Goal: Information Seeking & Learning: Learn about a topic

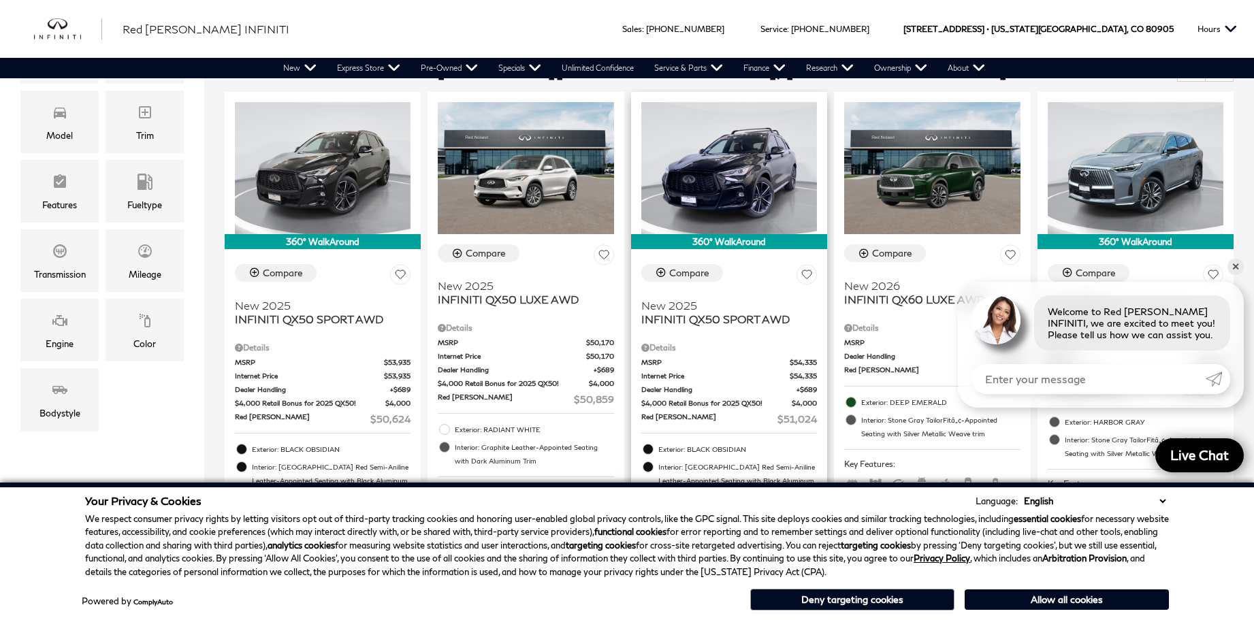
scroll to position [400, 0]
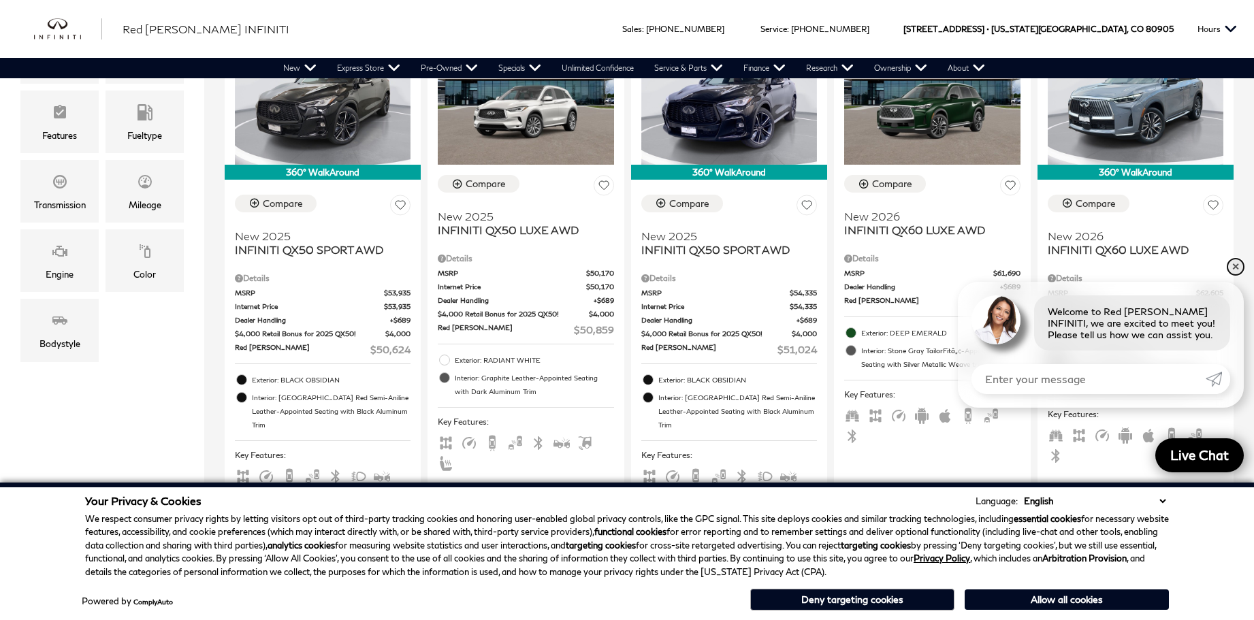
click at [1237, 268] on link "✕" at bounding box center [1235, 267] width 16 height 16
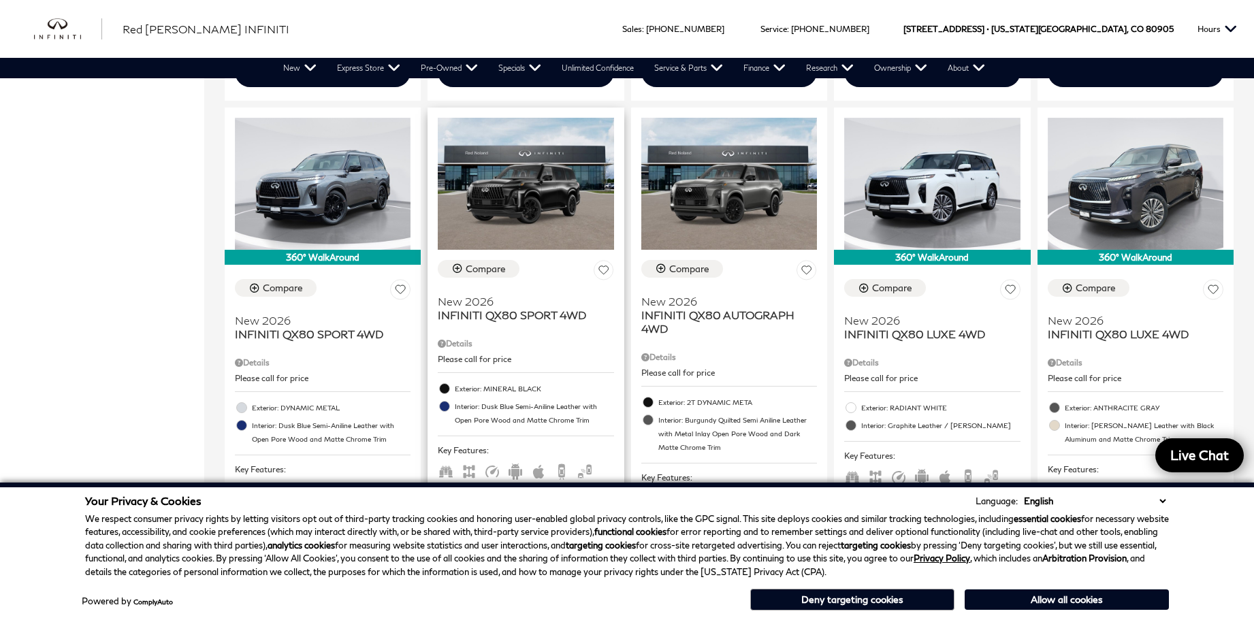
scroll to position [1940, 0]
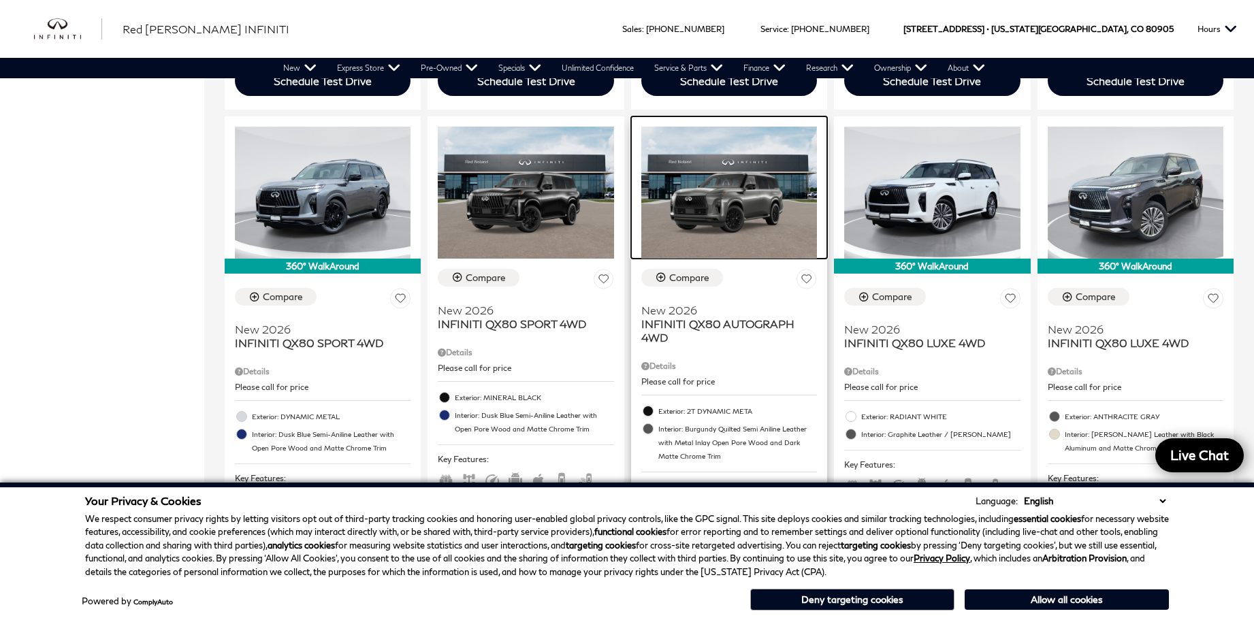
click at [732, 201] on img at bounding box center [729, 193] width 176 height 132
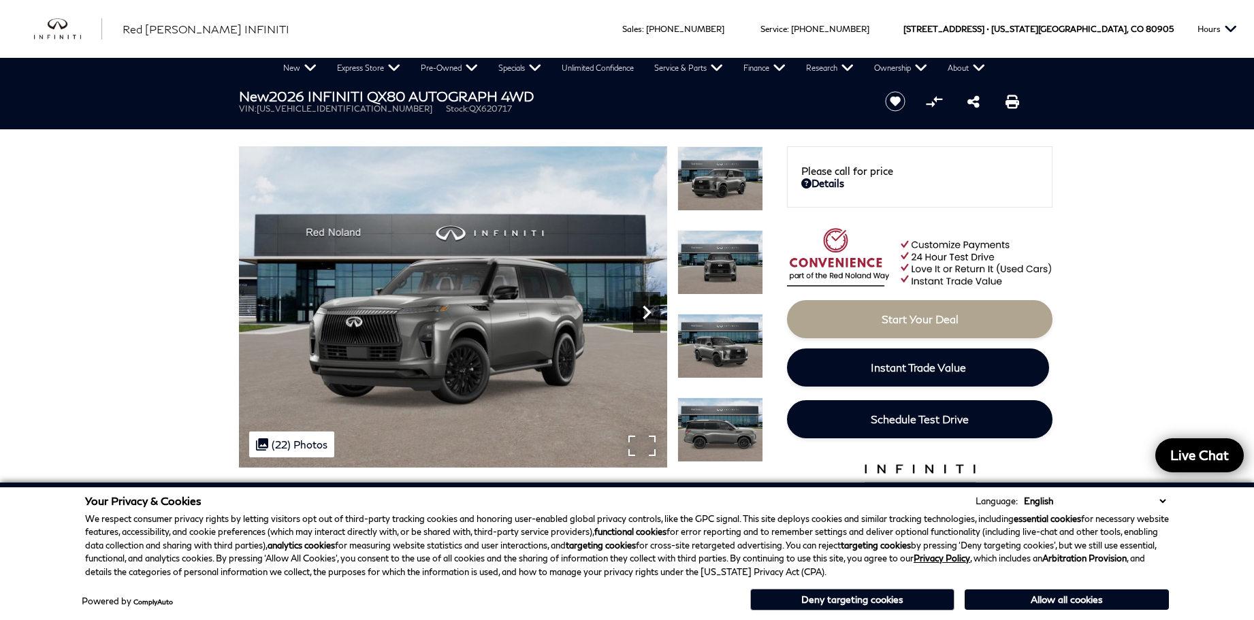
click at [643, 312] on icon "Next" at bounding box center [646, 312] width 27 height 27
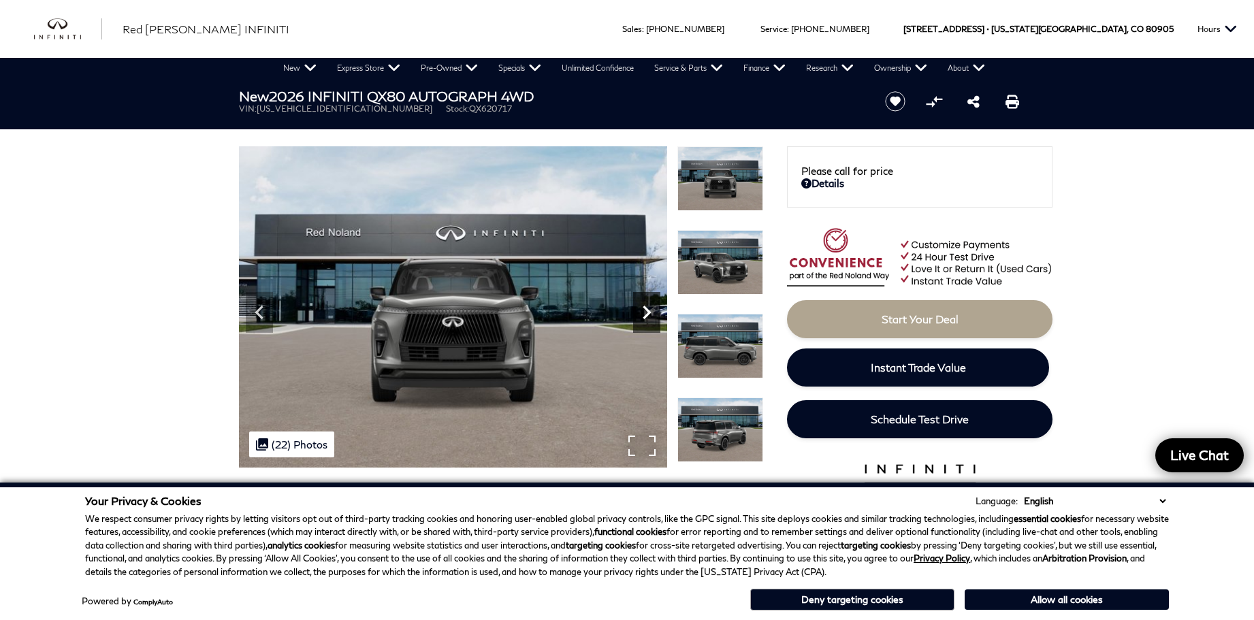
click at [643, 312] on icon "Next" at bounding box center [646, 312] width 27 height 27
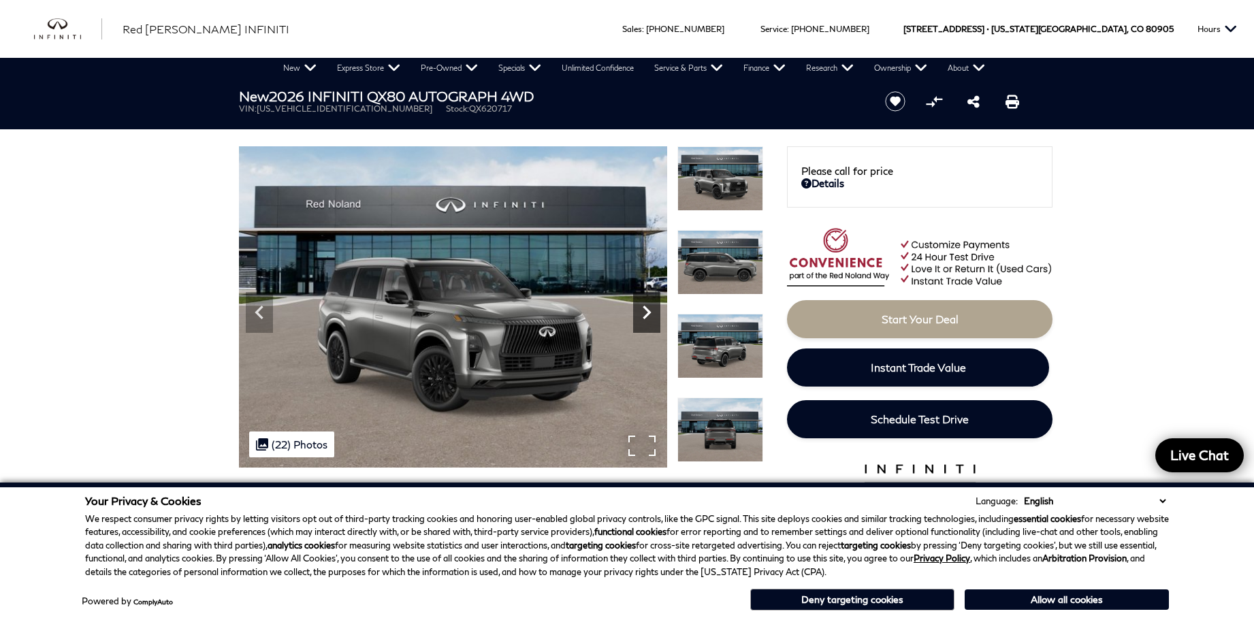
click at [643, 312] on icon "Next" at bounding box center [646, 312] width 27 height 27
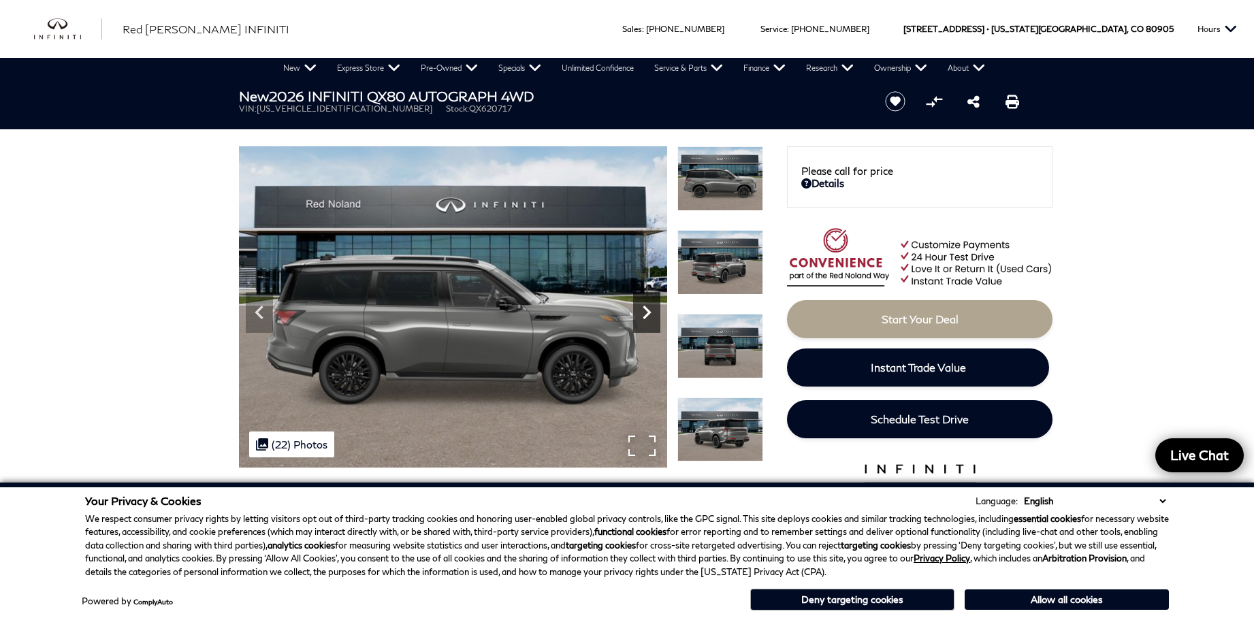
click at [643, 312] on icon "Next" at bounding box center [646, 312] width 27 height 27
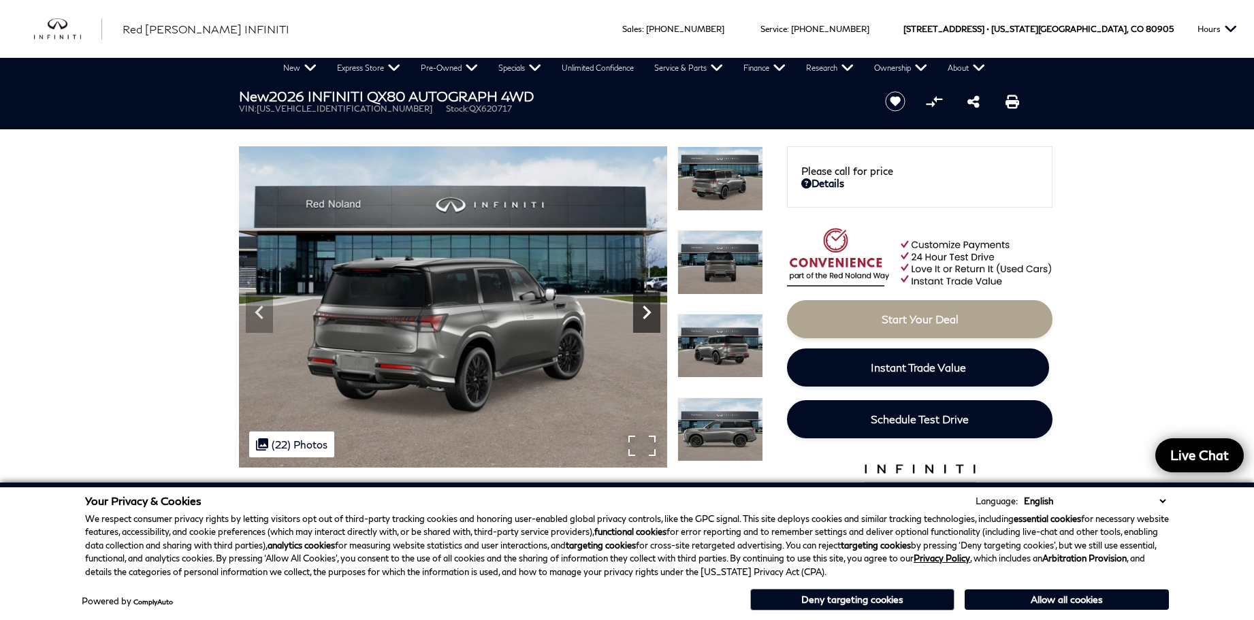
click at [643, 312] on icon "Next" at bounding box center [646, 312] width 27 height 27
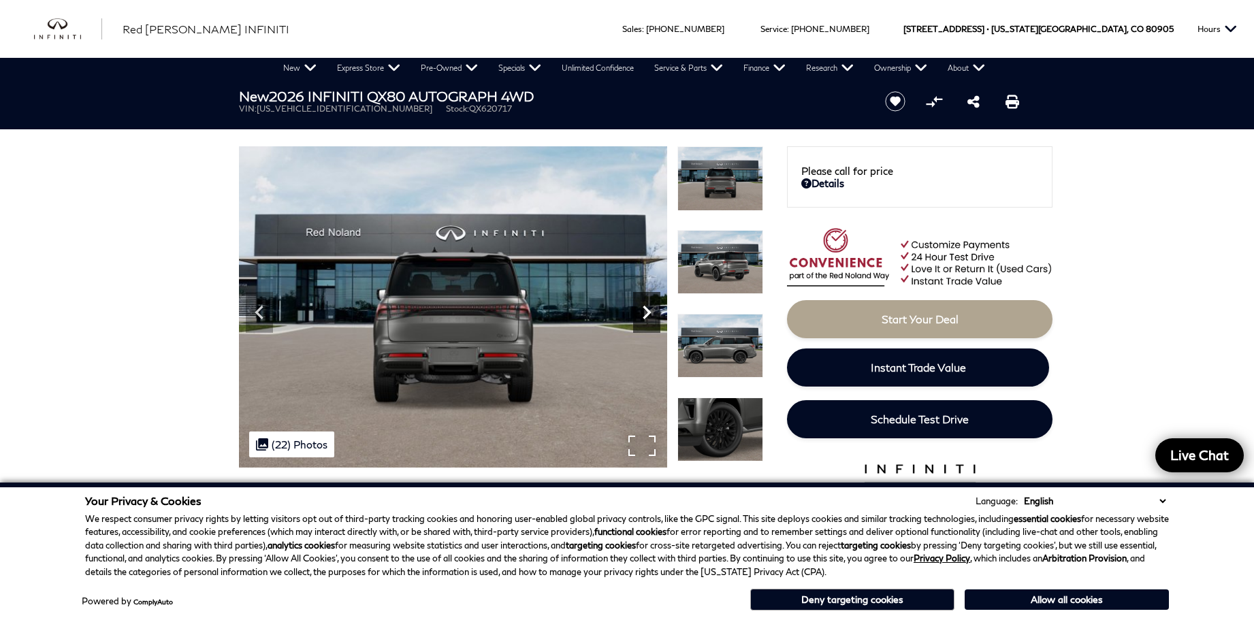
click at [643, 312] on icon "Next" at bounding box center [646, 312] width 27 height 27
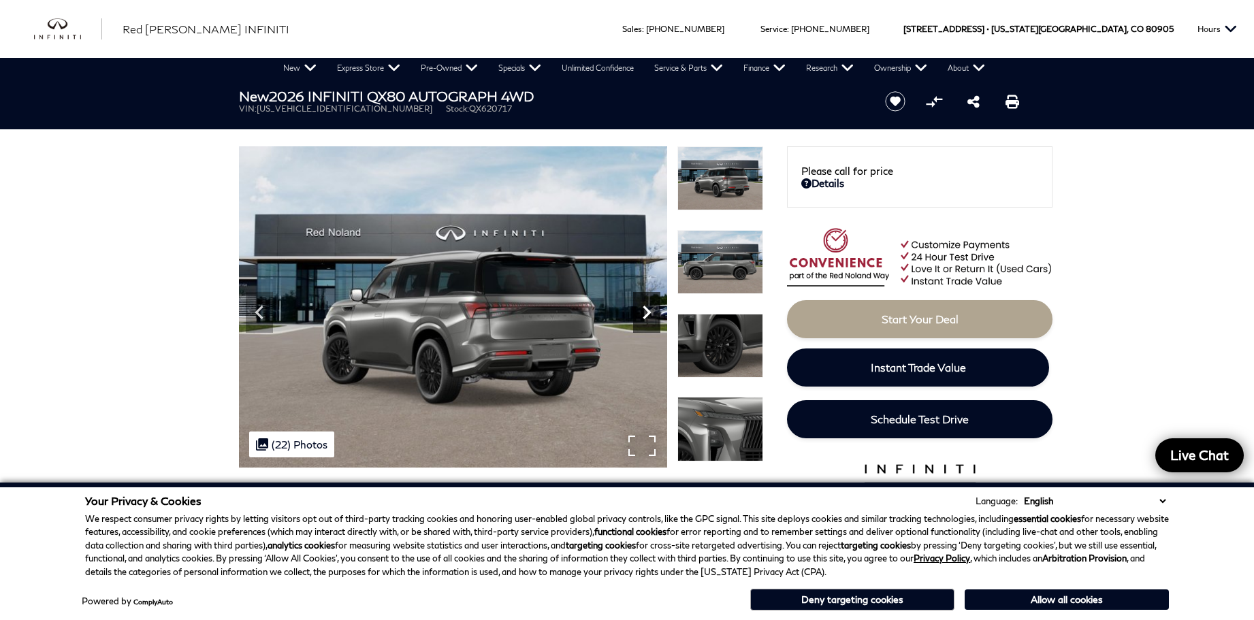
click at [643, 312] on icon "Next" at bounding box center [646, 312] width 27 height 27
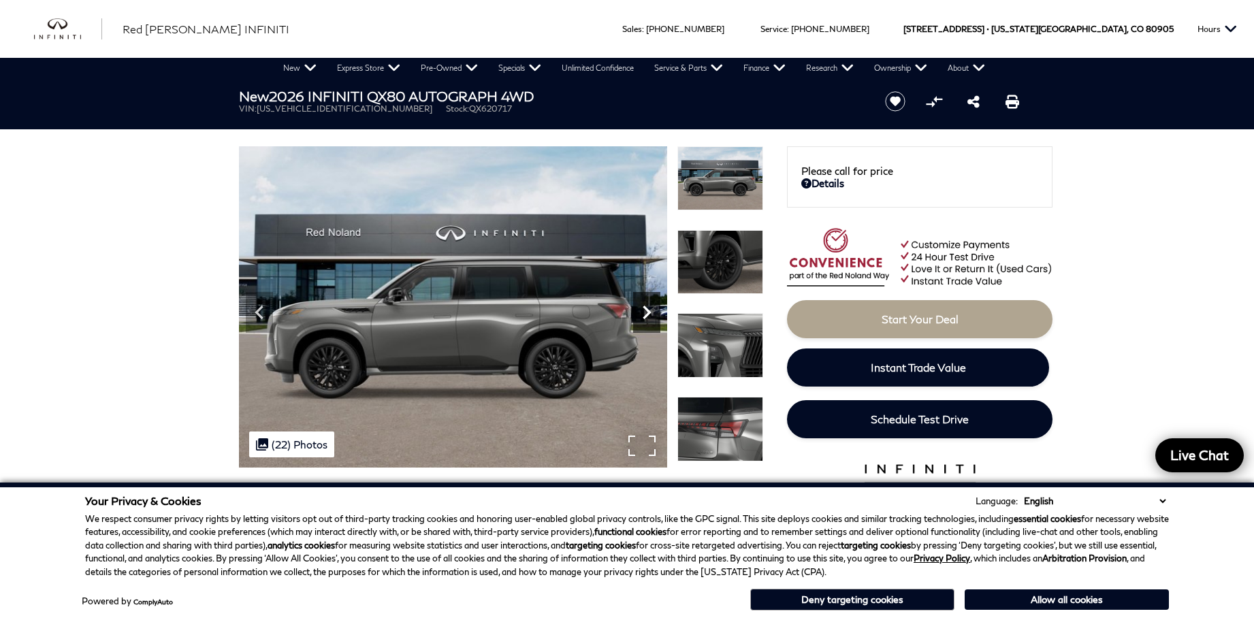
click at [643, 312] on icon "Next" at bounding box center [646, 312] width 27 height 27
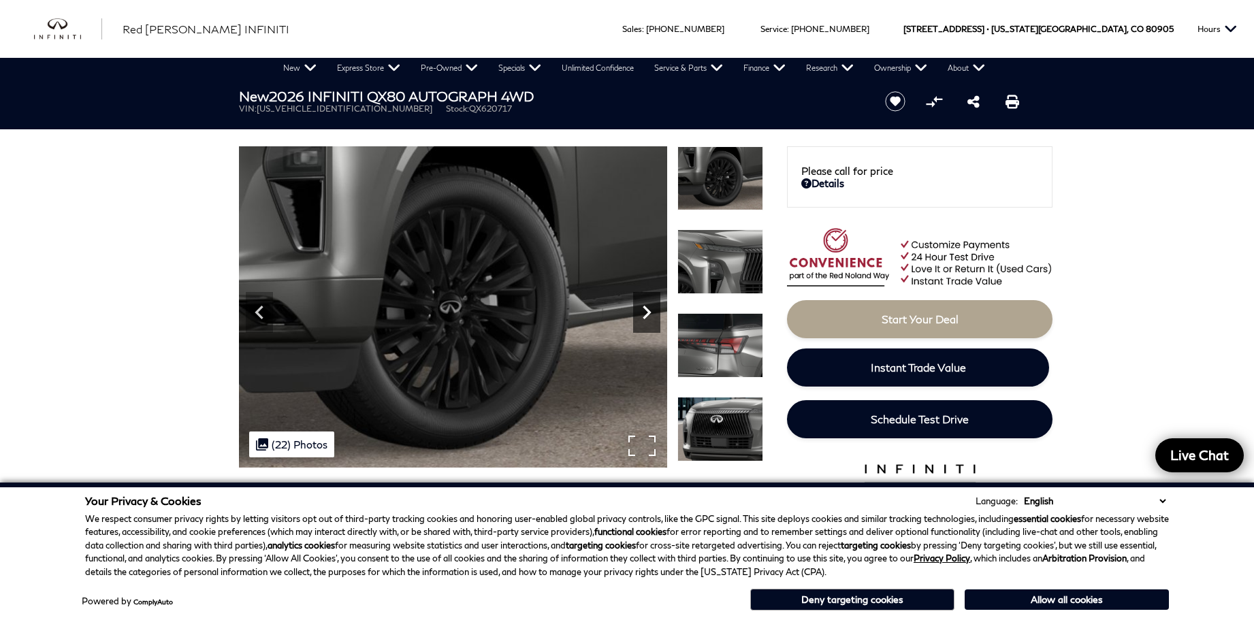
click at [643, 312] on icon "Next" at bounding box center [646, 312] width 27 height 27
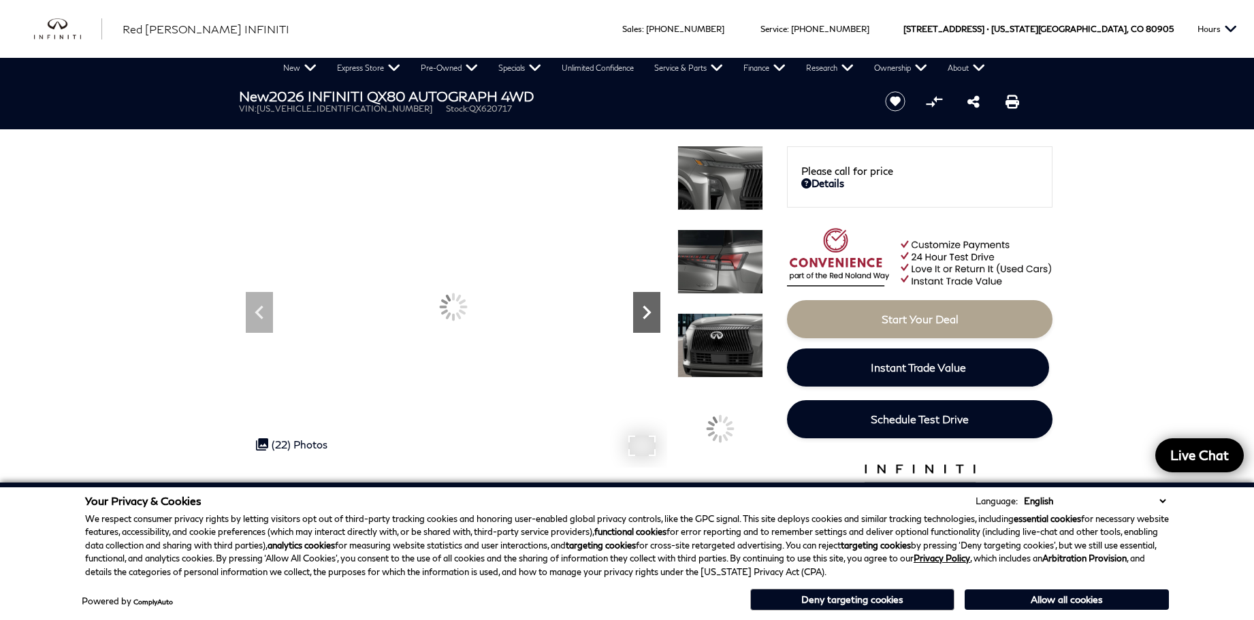
click at [643, 312] on icon "Next" at bounding box center [646, 312] width 27 height 27
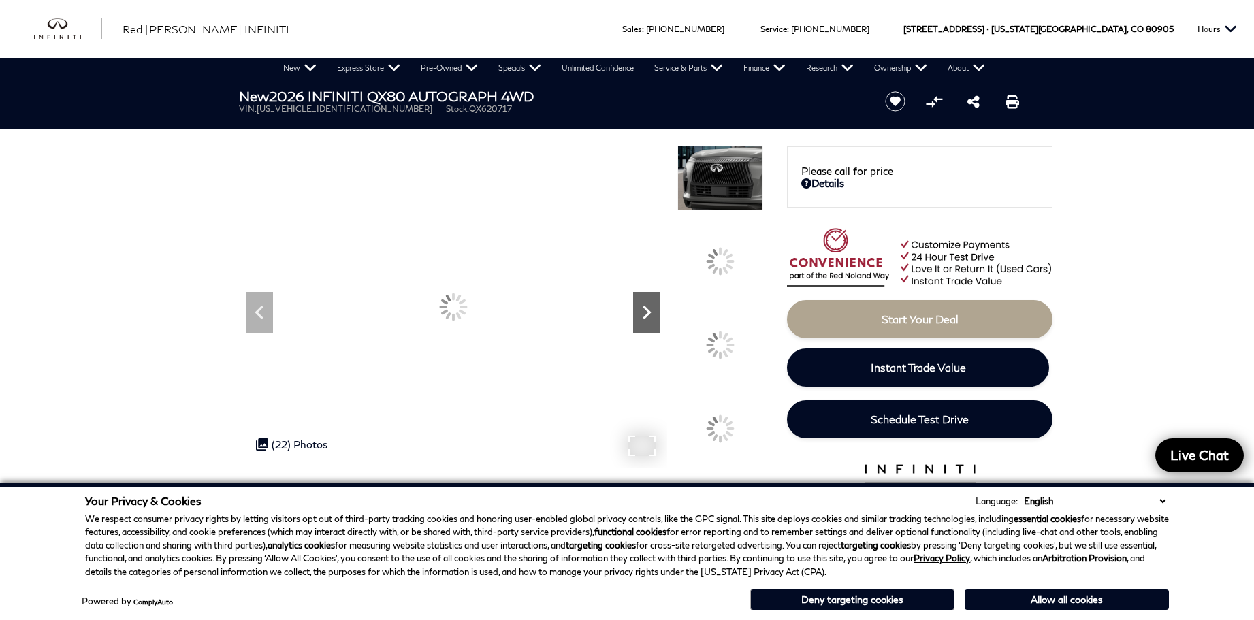
click at [643, 312] on icon "Next" at bounding box center [646, 312] width 27 height 27
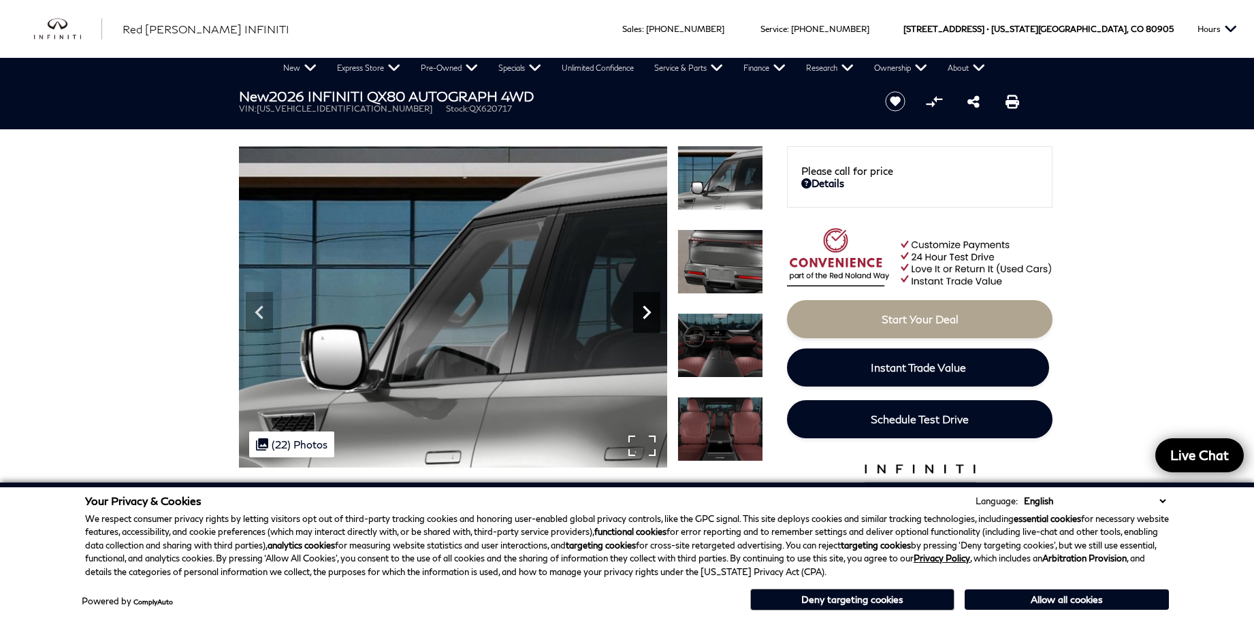
click at [643, 312] on icon "Next" at bounding box center [646, 312] width 27 height 27
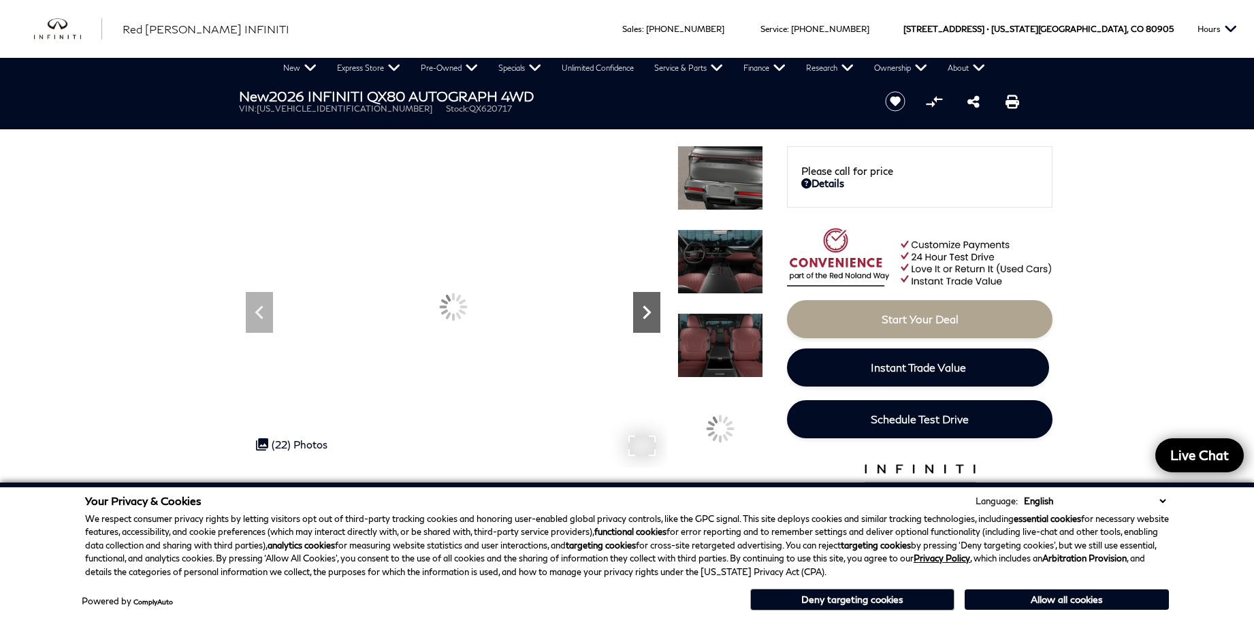
click at [643, 312] on icon "Next" at bounding box center [646, 312] width 27 height 27
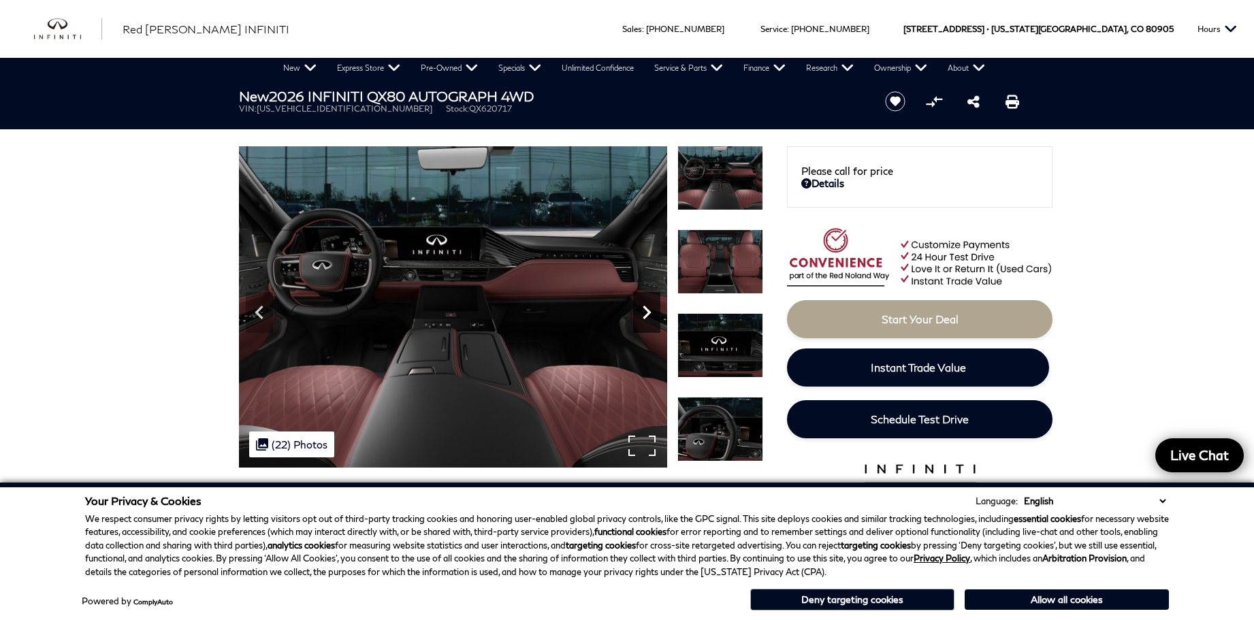
click at [643, 315] on icon "Next" at bounding box center [646, 312] width 27 height 27
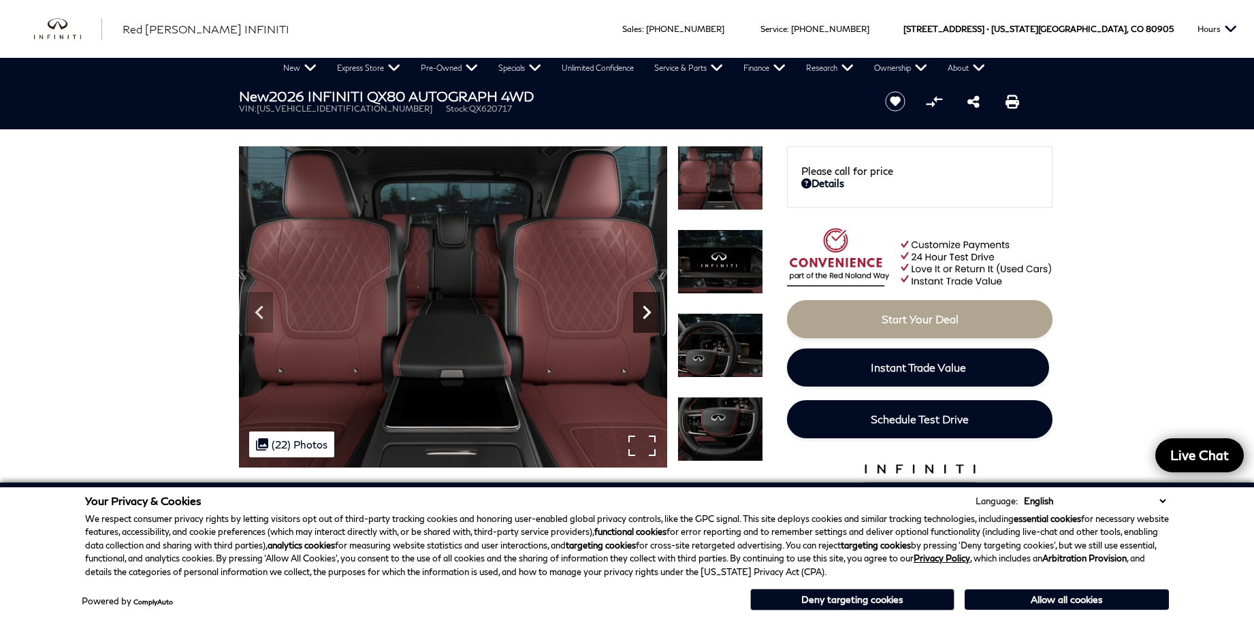
click at [643, 315] on icon "Next" at bounding box center [646, 312] width 27 height 27
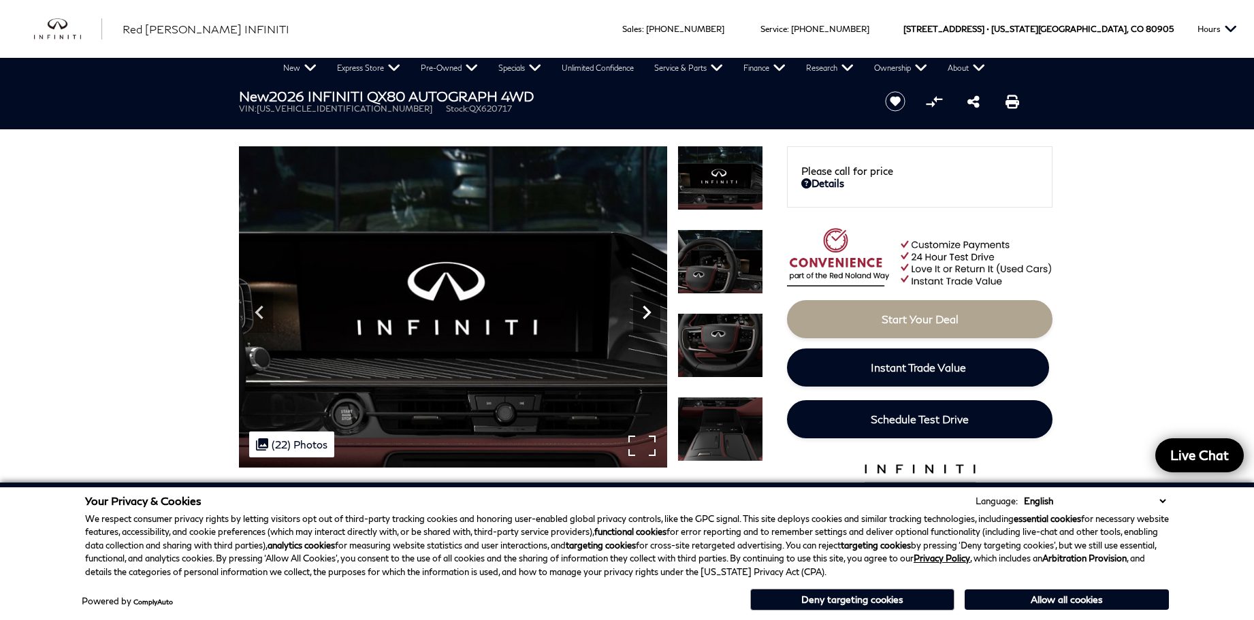
click at [643, 315] on icon "Next" at bounding box center [646, 312] width 27 height 27
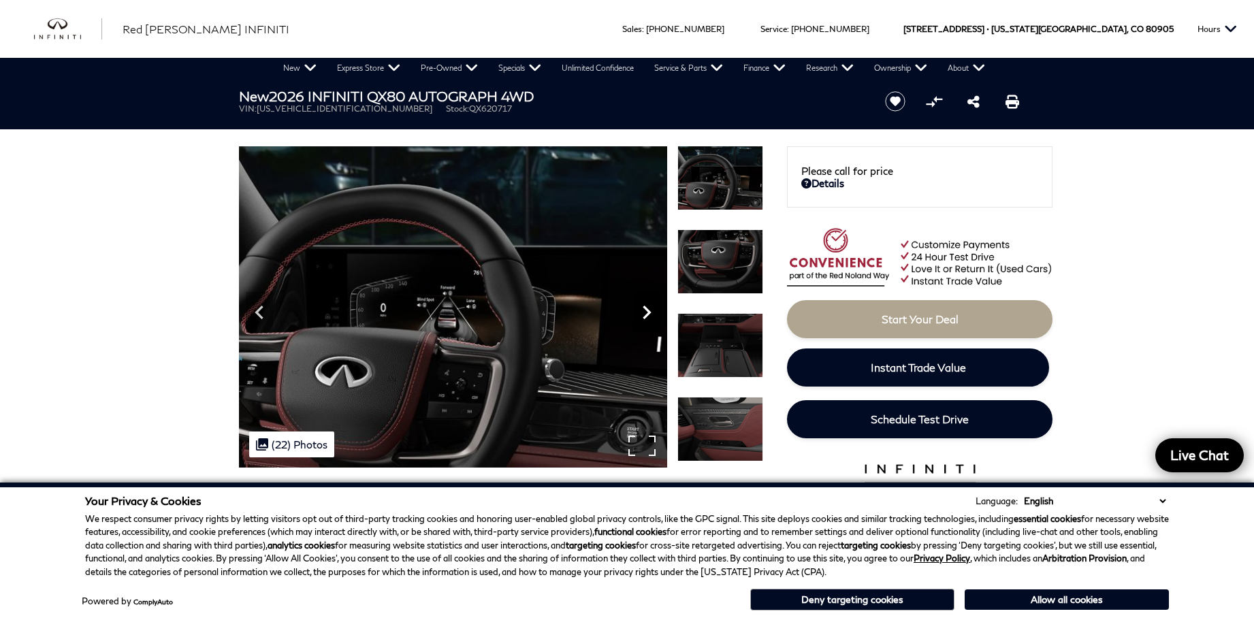
click at [645, 315] on icon "Next" at bounding box center [647, 313] width 8 height 14
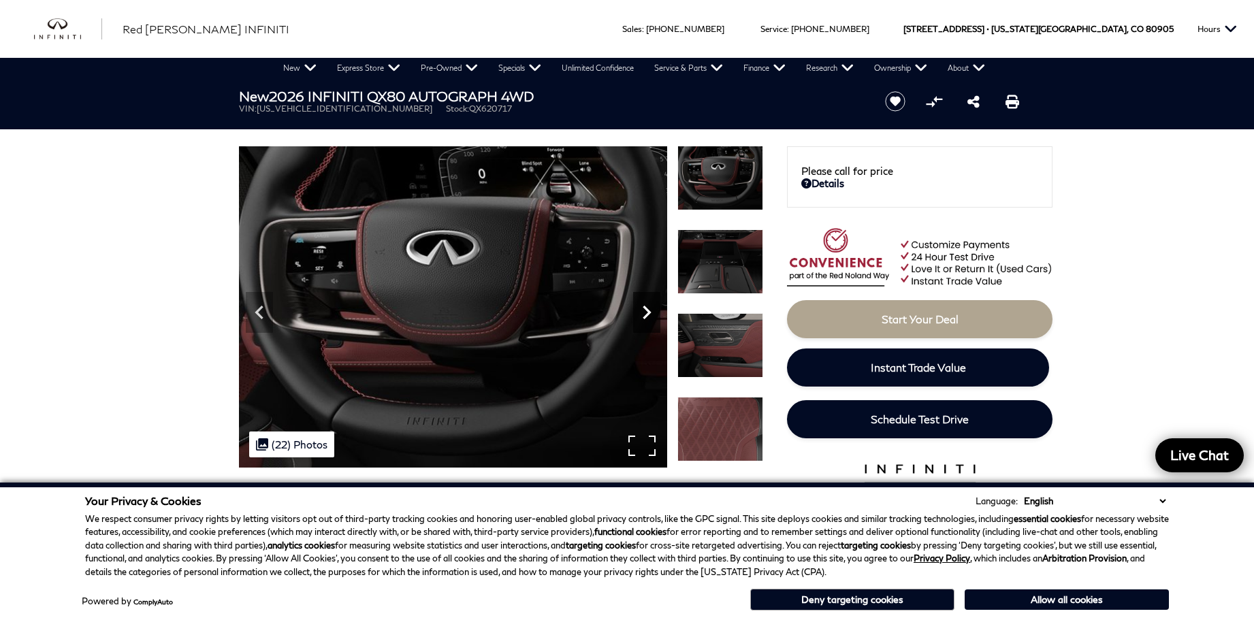
click at [645, 315] on icon "Next" at bounding box center [647, 313] width 8 height 14
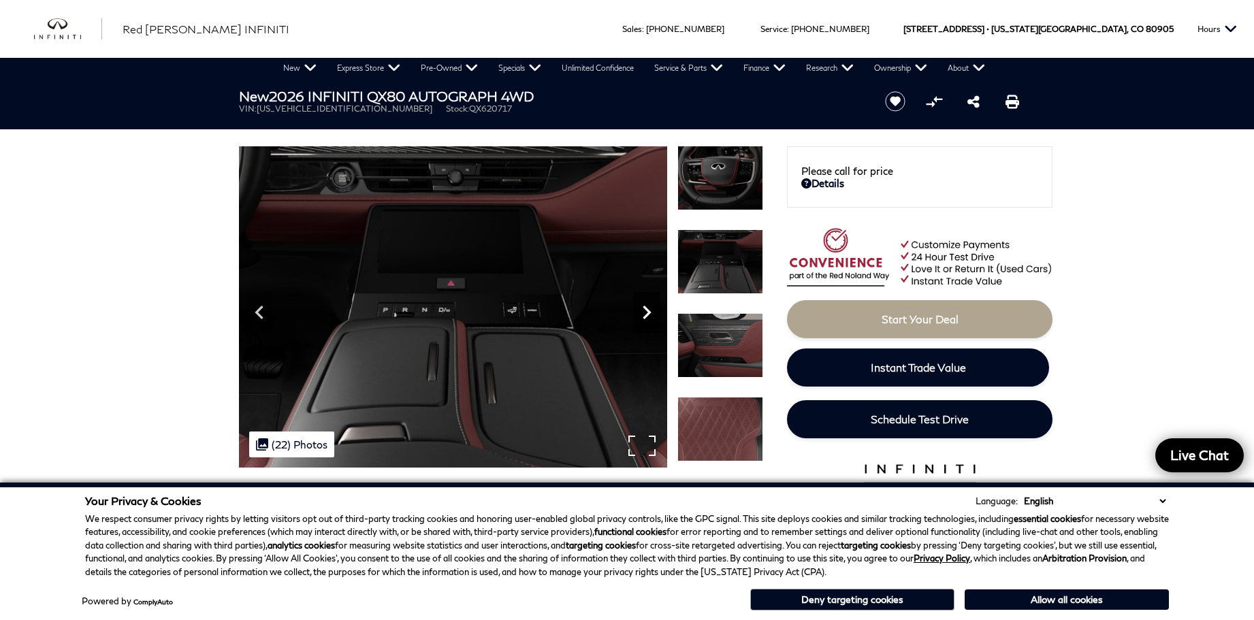
click at [645, 315] on icon "Next" at bounding box center [647, 313] width 8 height 14
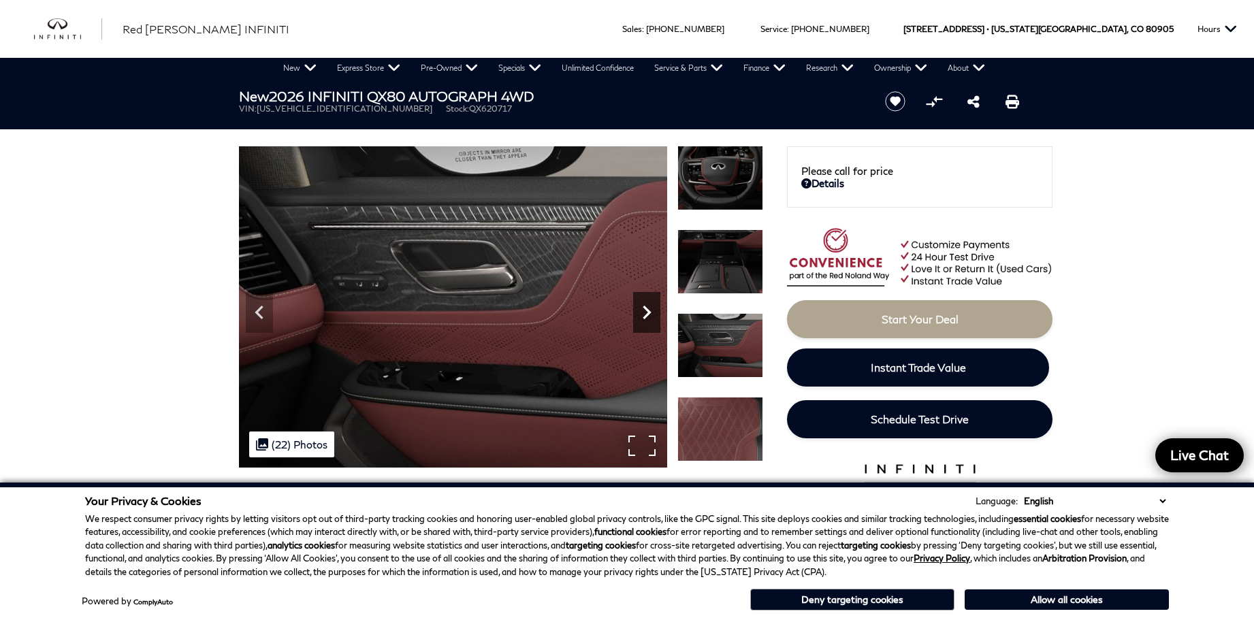
click at [645, 315] on icon "Next" at bounding box center [647, 313] width 8 height 14
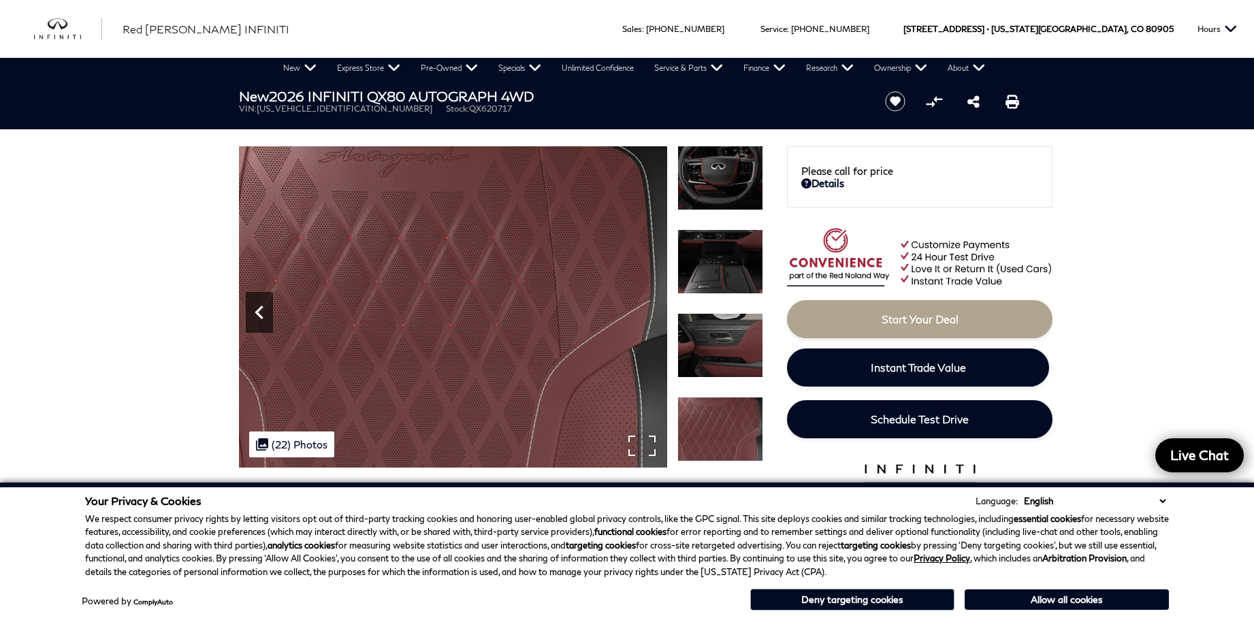
click at [257, 300] on icon "Previous" at bounding box center [259, 312] width 27 height 27
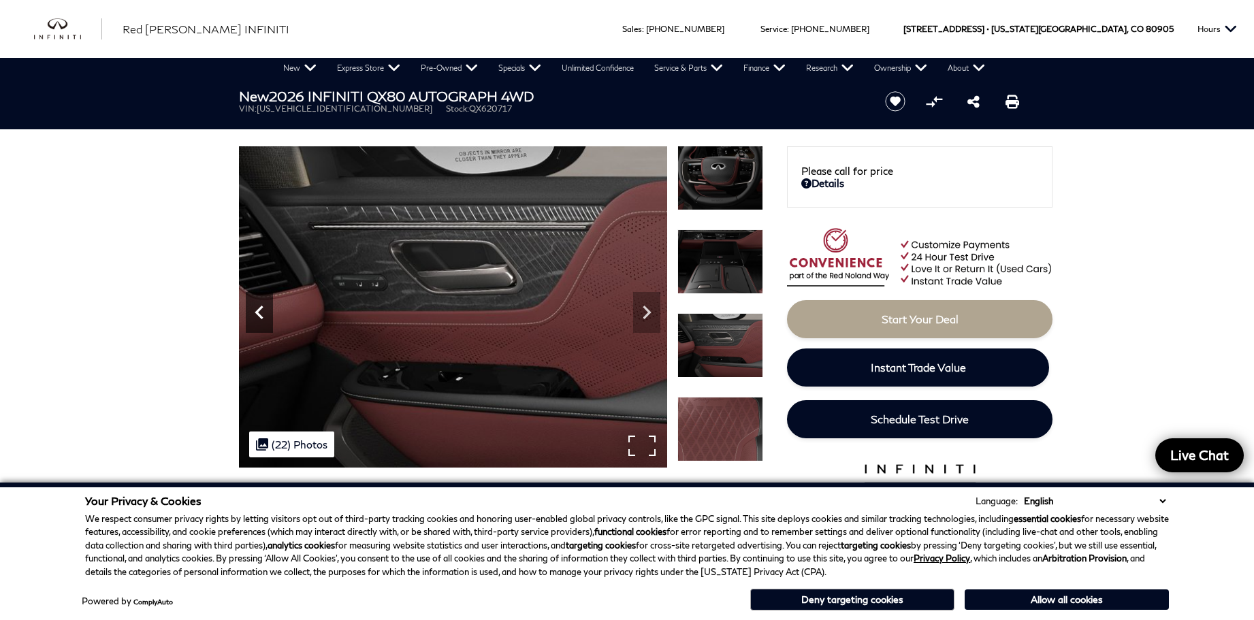
click at [260, 311] on icon "Previous" at bounding box center [259, 312] width 27 height 27
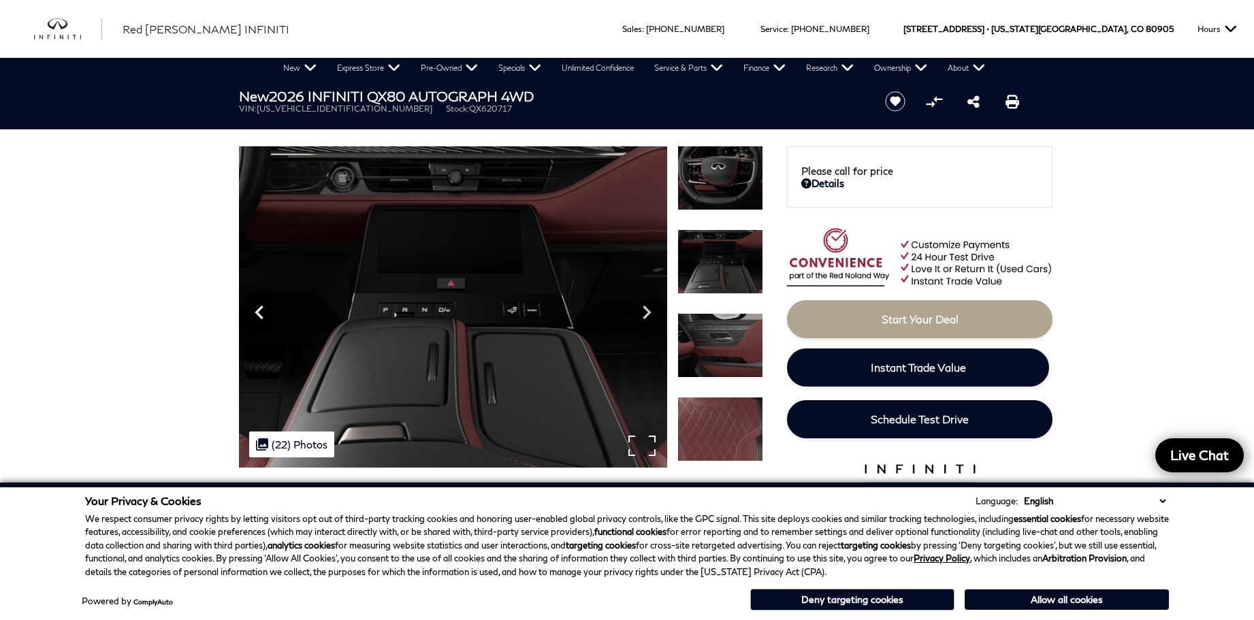
click at [260, 311] on icon "Previous" at bounding box center [259, 312] width 27 height 27
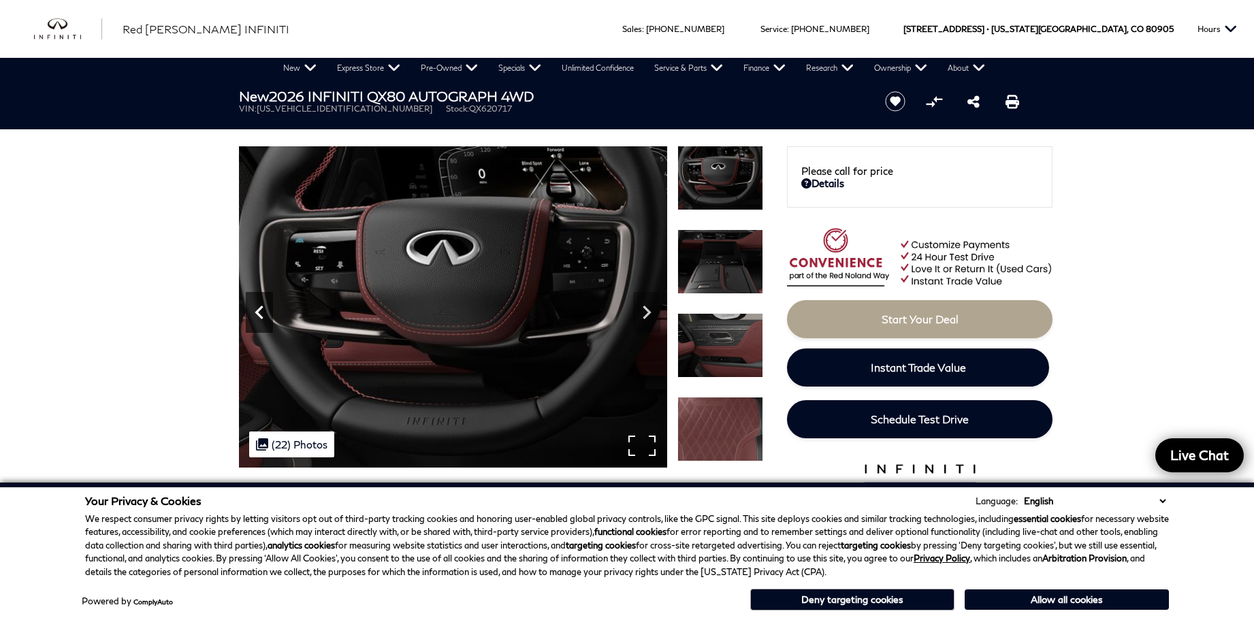
click at [260, 312] on icon "Previous" at bounding box center [259, 312] width 27 height 27
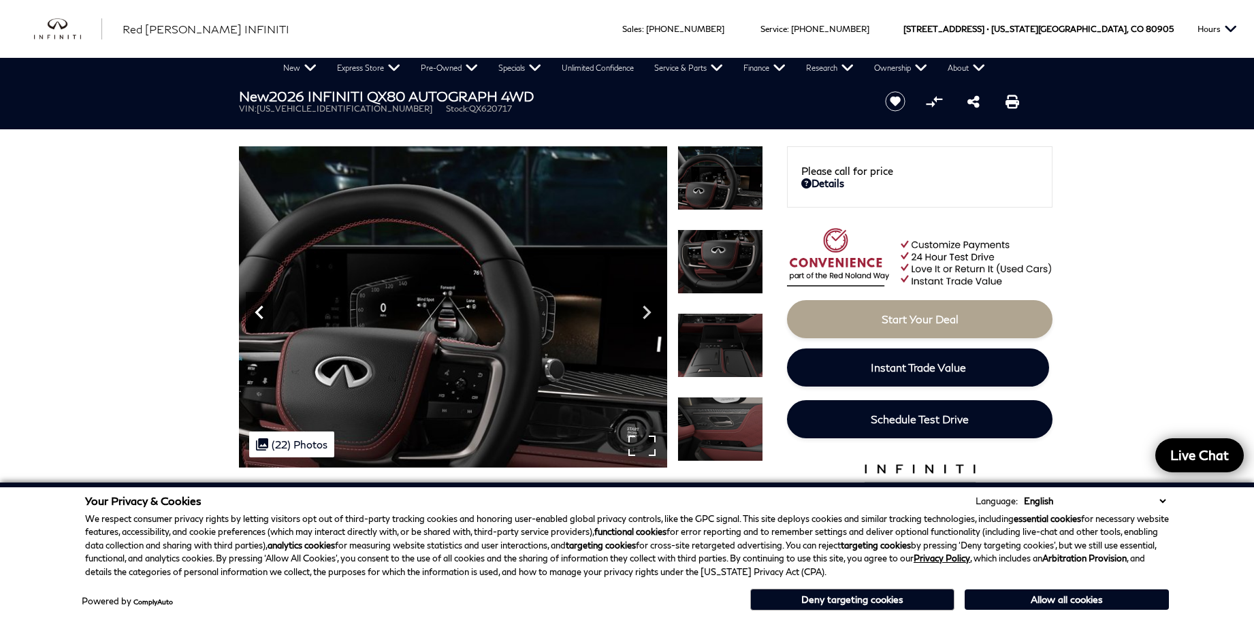
click at [260, 312] on icon "Previous" at bounding box center [259, 312] width 27 height 27
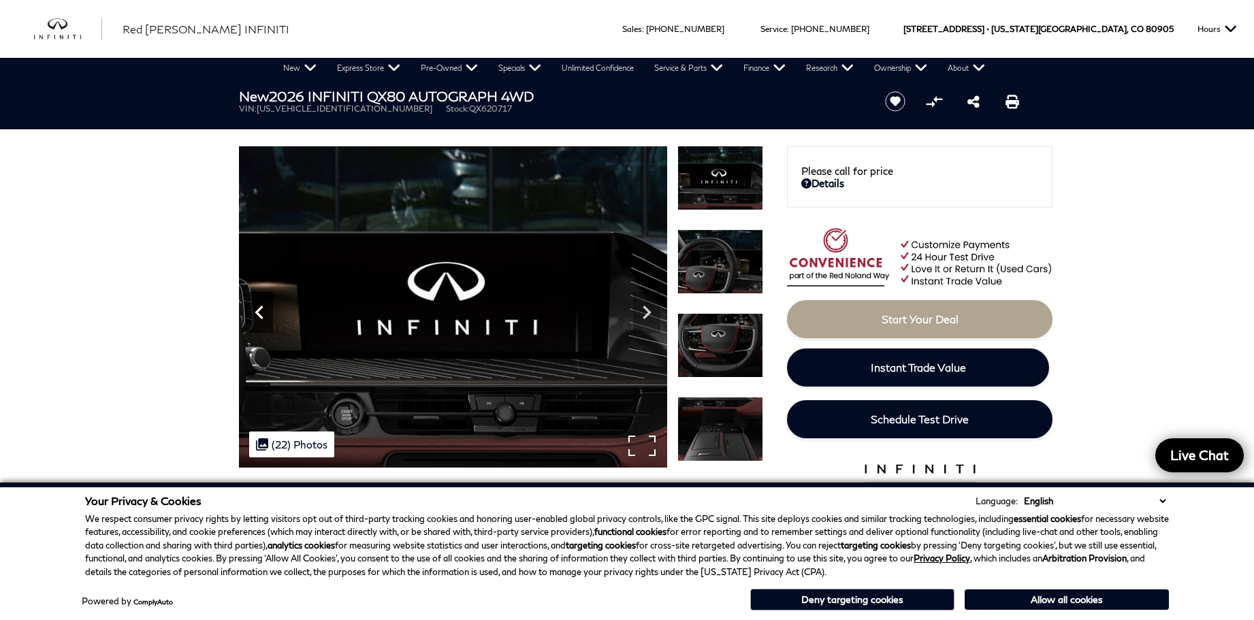
click at [260, 312] on icon "Previous" at bounding box center [259, 312] width 27 height 27
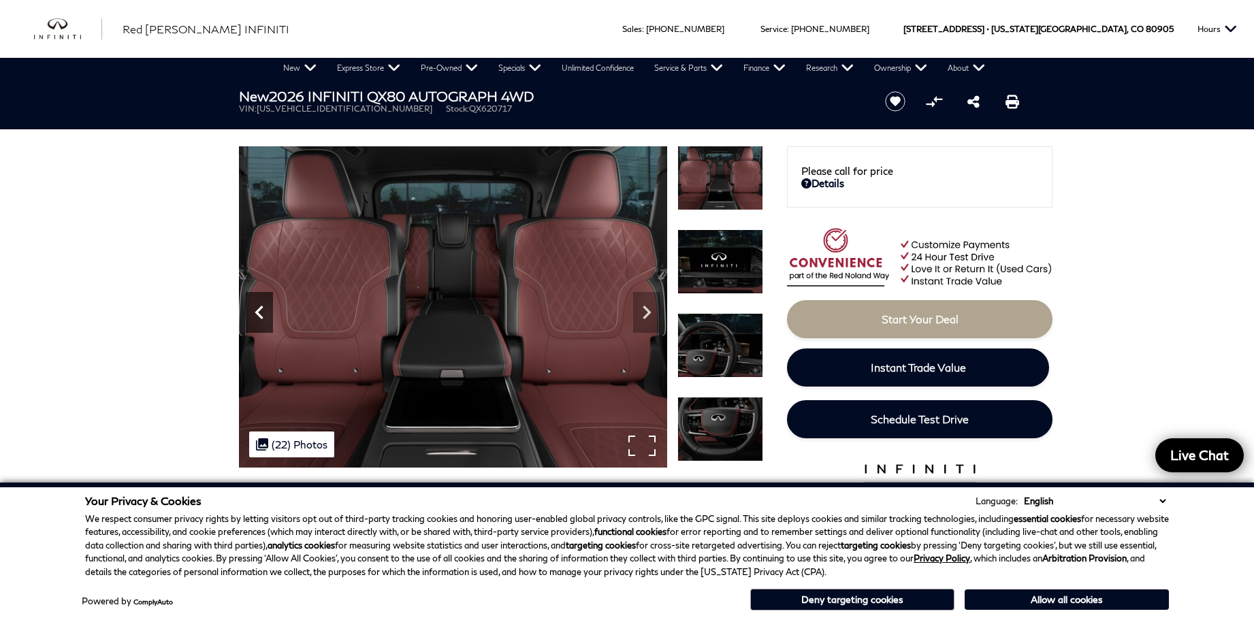
click at [260, 312] on icon "Previous" at bounding box center [259, 312] width 27 height 27
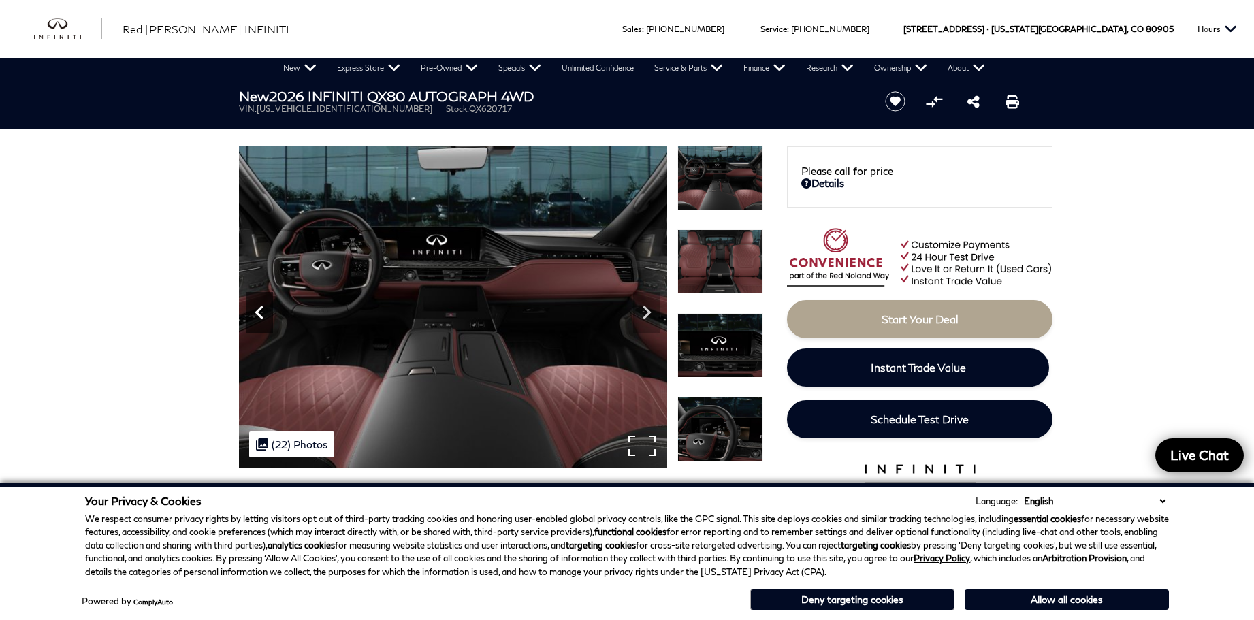
click at [260, 312] on icon "Previous" at bounding box center [259, 312] width 27 height 27
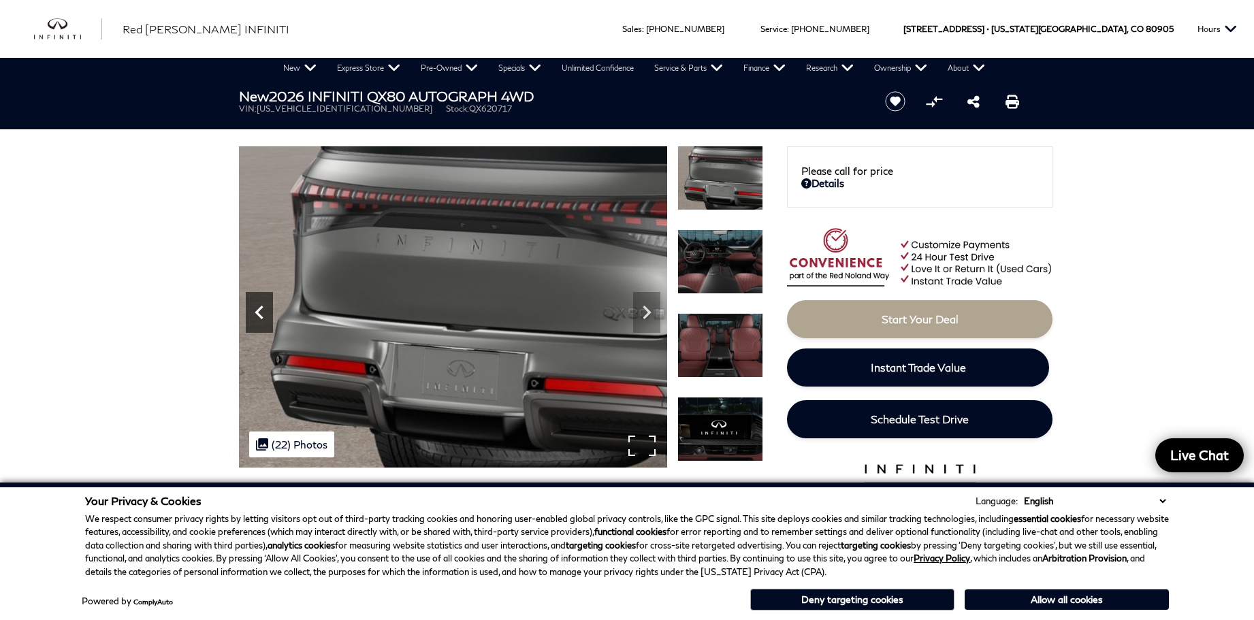
click at [260, 312] on icon "Previous" at bounding box center [259, 312] width 27 height 27
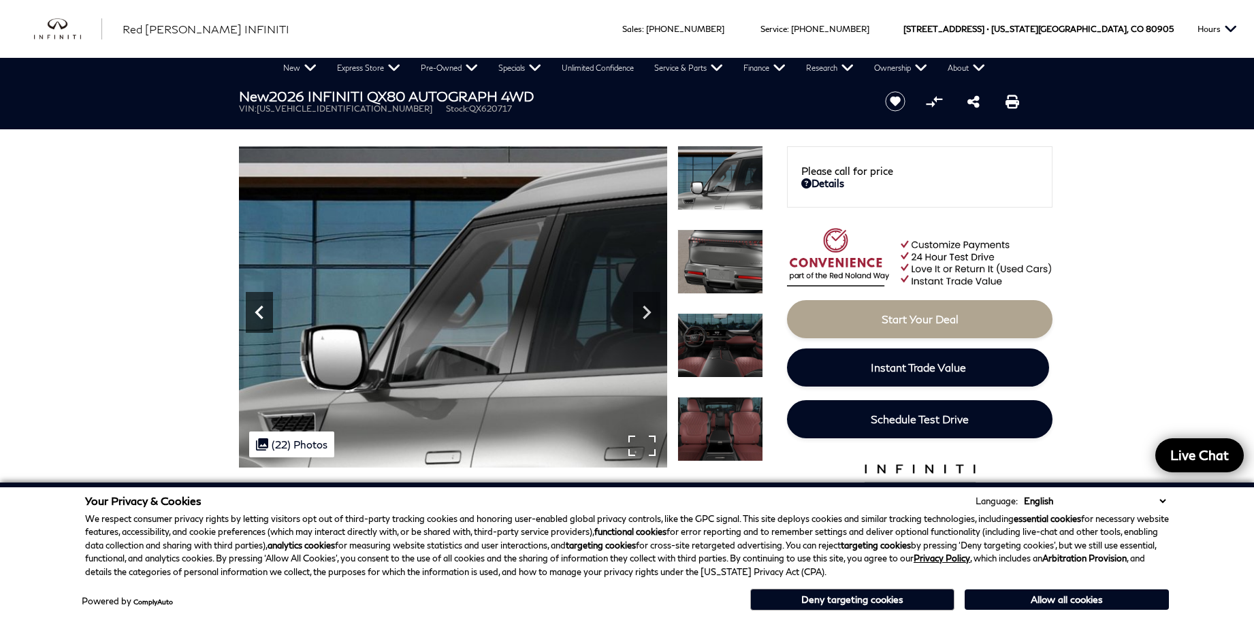
click at [260, 312] on icon "Previous" at bounding box center [259, 312] width 27 height 27
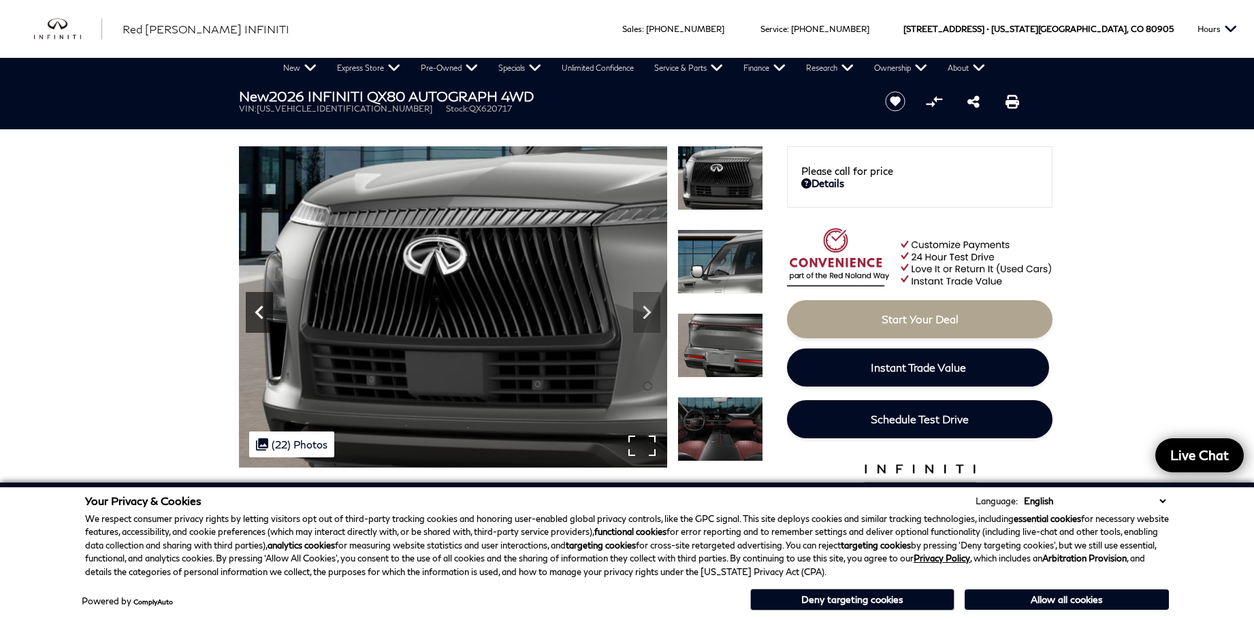
click at [260, 312] on icon "Previous" at bounding box center [259, 312] width 27 height 27
